Goal: Task Accomplishment & Management: Use online tool/utility

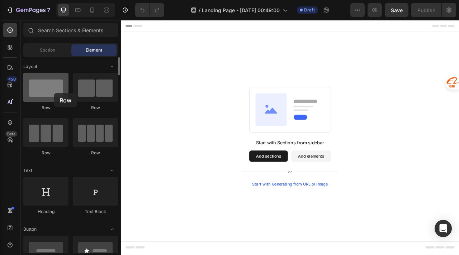
click at [54, 93] on div at bounding box center [45, 87] width 45 height 29
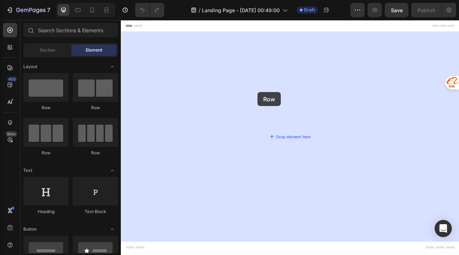
drag, startPoint x: 162, startPoint y: 116, endPoint x: 295, endPoint y: 112, distance: 133.1
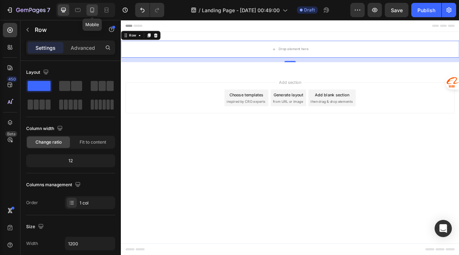
click at [91, 13] on icon at bounding box center [92, 9] width 7 height 7
type input "100%"
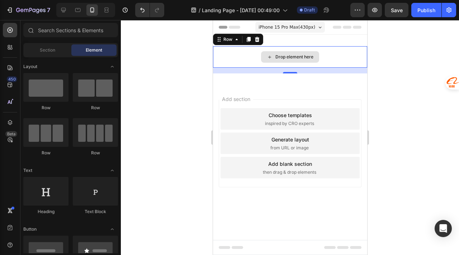
click at [308, 58] on div "Drop element here" at bounding box center [294, 57] width 38 height 6
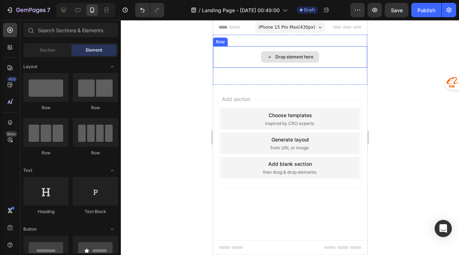
click at [288, 57] on div "Drop element here" at bounding box center [294, 57] width 38 height 6
click at [274, 58] on div "Drop element here" at bounding box center [290, 56] width 58 height 11
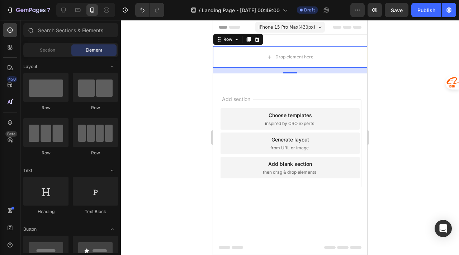
click at [236, 137] on div "Generate layout from URL or image" at bounding box center [289, 144] width 139 height 22
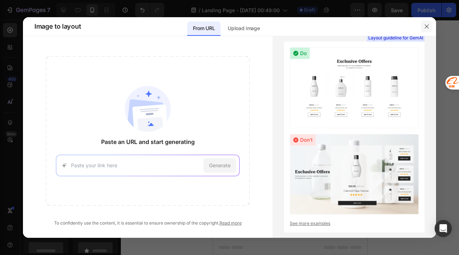
click at [428, 28] on icon "button" at bounding box center [427, 27] width 6 height 6
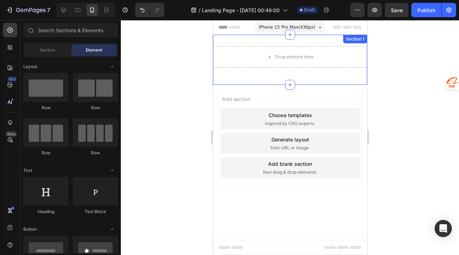
click at [332, 41] on div "Drop element here Row Section 1" at bounding box center [290, 60] width 154 height 50
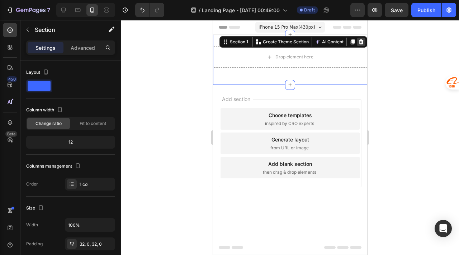
click at [364, 42] on div at bounding box center [361, 42] width 9 height 9
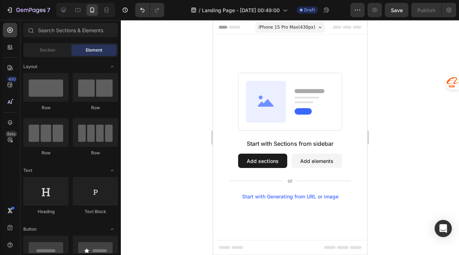
click at [297, 51] on div "Start with Sections from sidebar Add sections Add elements Start with Generatin…" at bounding box center [290, 136] width 154 height 203
drag, startPoint x: 53, startPoint y: 87, endPoint x: 71, endPoint y: 86, distance: 18.0
click at [71, 177] on div "Row Row Row Row" at bounding box center [70, 199] width 95 height 44
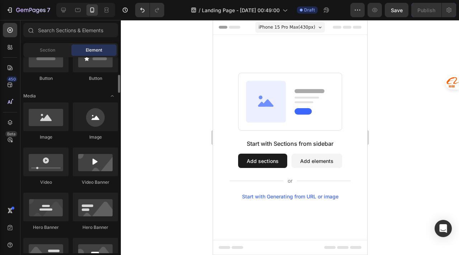
scroll to position [195, 0]
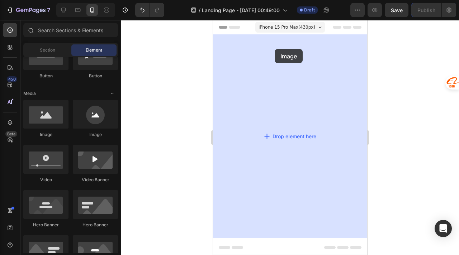
drag, startPoint x: 255, startPoint y: 136, endPoint x: 274, endPoint y: 48, distance: 90.3
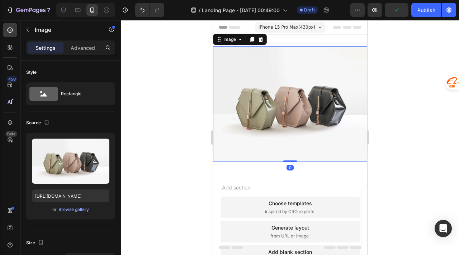
click at [292, 106] on img at bounding box center [290, 104] width 154 height 116
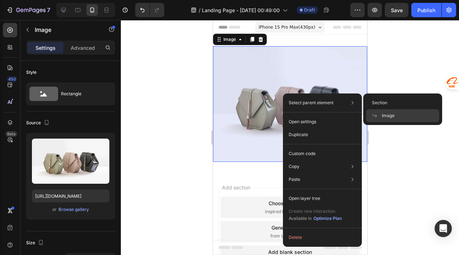
click at [386, 115] on span "Image" at bounding box center [388, 116] width 13 height 6
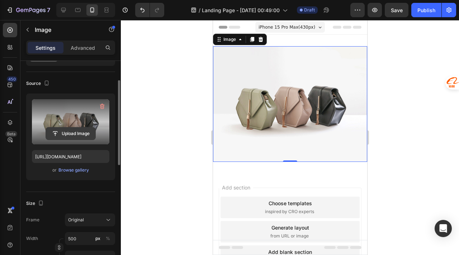
scroll to position [43, 0]
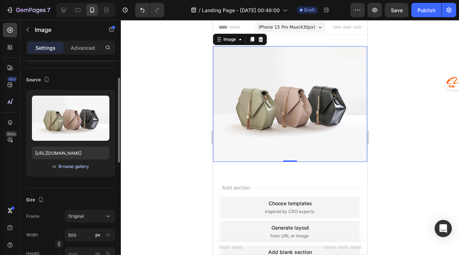
click at [80, 169] on div "Browse gallery" at bounding box center [73, 167] width 30 height 6
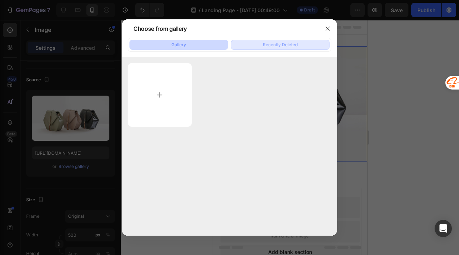
click at [280, 47] on div "Recently Deleted" at bounding box center [280, 45] width 35 height 6
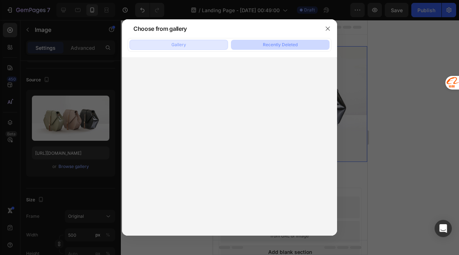
click at [187, 49] on button "Gallery" at bounding box center [178, 45] width 99 height 10
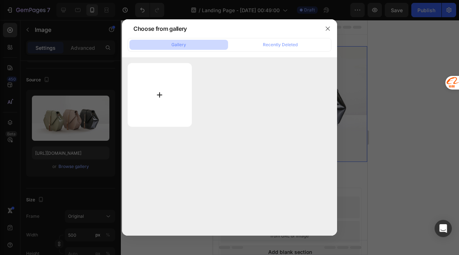
click at [167, 95] on input "file" at bounding box center [160, 95] width 64 height 64
type input "C:\fakepath\IMG 1.png"
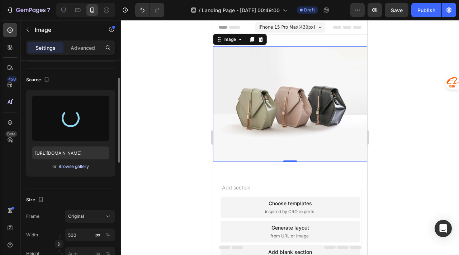
click at [72, 168] on div "Browse gallery" at bounding box center [73, 167] width 30 height 6
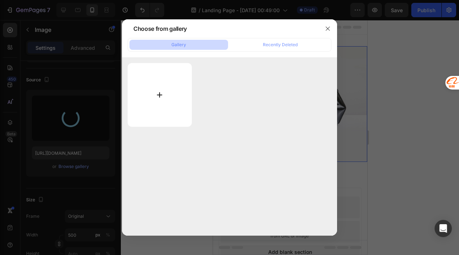
click at [159, 103] on input "file" at bounding box center [160, 95] width 64 height 64
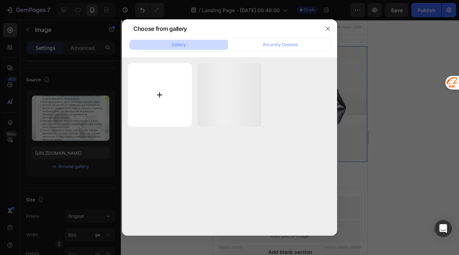
type input "[URL][DOMAIN_NAME]"
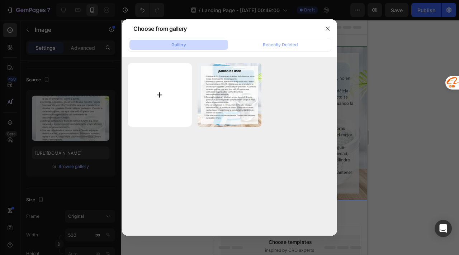
type input "C:\fakepath\IMG 2.png"
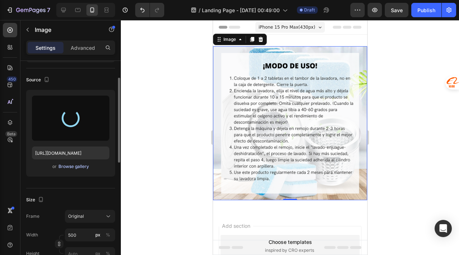
click at [79, 166] on div "Browse gallery" at bounding box center [73, 167] width 30 height 6
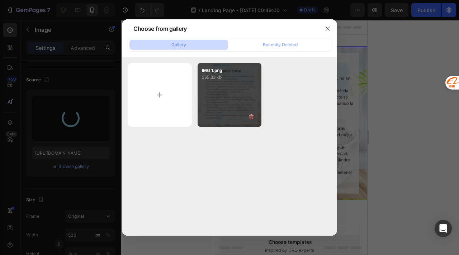
type input "[URL][DOMAIN_NAME]"
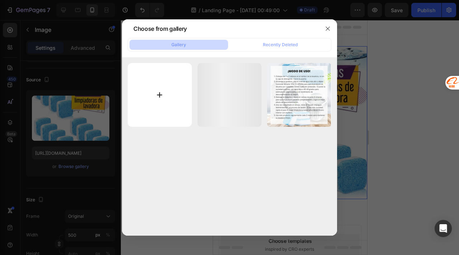
click at [163, 99] on input "file" at bounding box center [160, 95] width 64 height 64
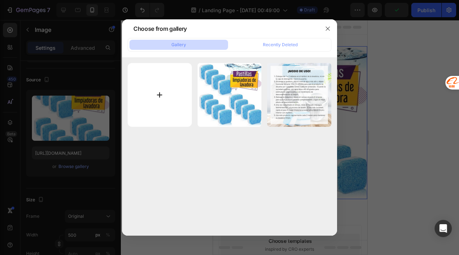
type input "C:\fakepath\IMG 3.png"
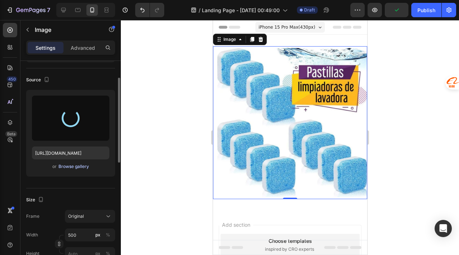
click at [77, 169] on div "Browse gallery" at bounding box center [73, 167] width 30 height 6
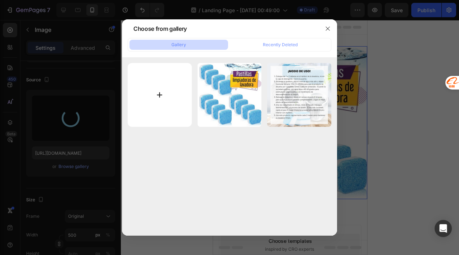
click at [167, 101] on input "file" at bounding box center [160, 95] width 64 height 64
type input "[URL][DOMAIN_NAME]"
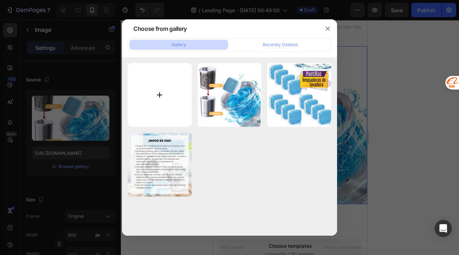
type input "C:\fakepath\IMG 4.png"
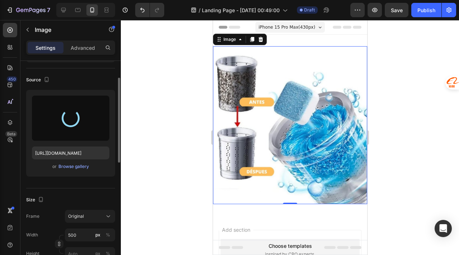
click at [73, 170] on div "or Browse gallery" at bounding box center [70, 166] width 77 height 9
click at [80, 166] on div "Browse gallery" at bounding box center [73, 167] width 30 height 6
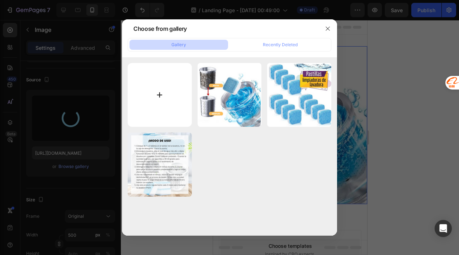
click at [163, 109] on input "file" at bounding box center [160, 95] width 64 height 64
type input "[URL][DOMAIN_NAME]"
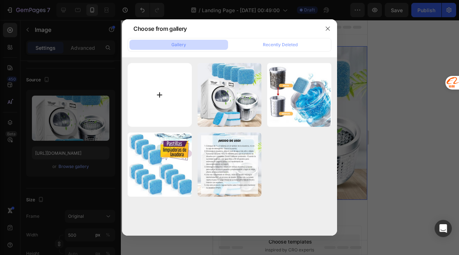
type input "C:\fakepath\IMG 4.png"
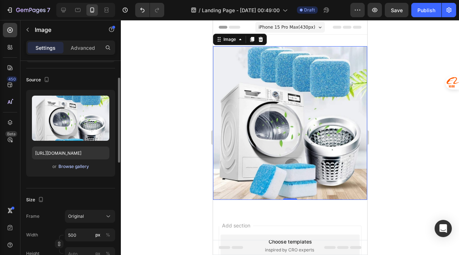
click at [79, 165] on div "Browse gallery" at bounding box center [73, 167] width 30 height 6
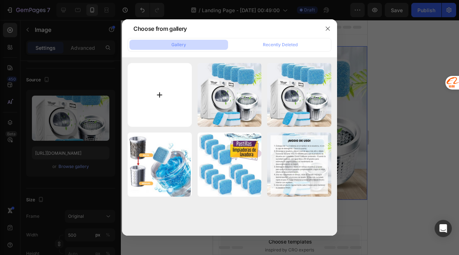
click at [156, 88] on input "file" at bounding box center [160, 95] width 64 height 64
type input "C:\fakepath\IMG 5.png"
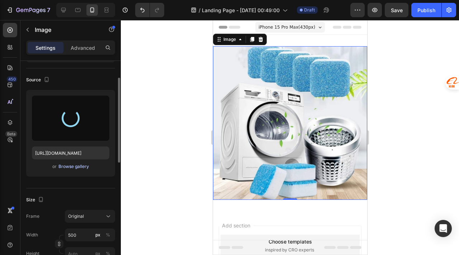
click at [74, 166] on div "Browse gallery" at bounding box center [73, 167] width 30 height 6
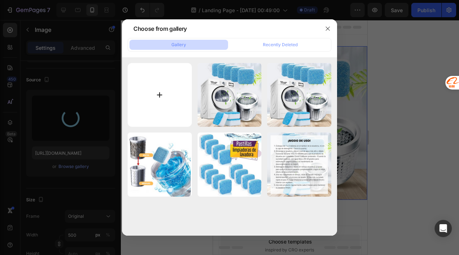
click at [163, 99] on input "file" at bounding box center [160, 95] width 64 height 64
type input "[URL][DOMAIN_NAME]"
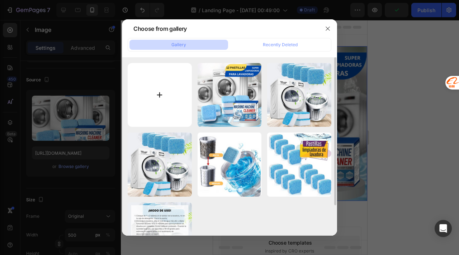
type input "C:\fakepath\IMG 6.png"
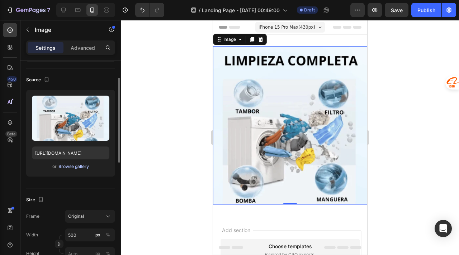
click at [75, 167] on div "Browse gallery" at bounding box center [73, 167] width 30 height 6
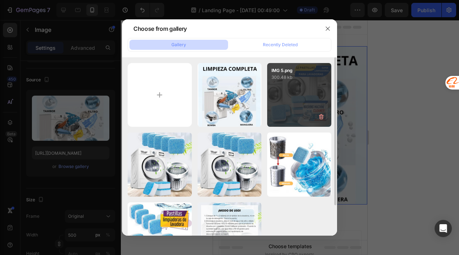
click at [311, 117] on div "IMG 5.png 300.48 kb" at bounding box center [299, 95] width 64 height 64
type input "[URL][DOMAIN_NAME]"
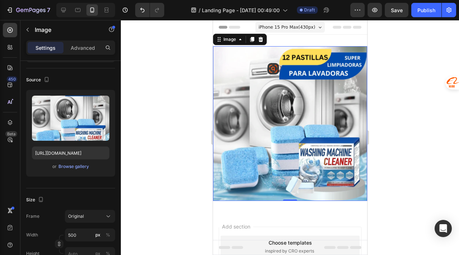
click at [320, 154] on img at bounding box center [290, 123] width 154 height 155
click at [424, 13] on div "Publish" at bounding box center [426, 10] width 18 height 8
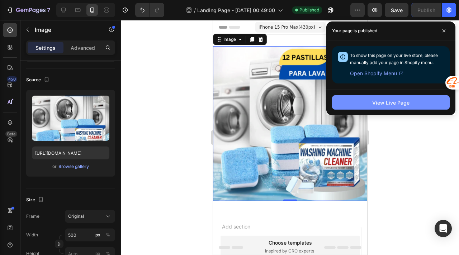
click at [400, 102] on div "View Live Page" at bounding box center [390, 103] width 37 height 8
